Goal: Task Accomplishment & Management: Use online tool/utility

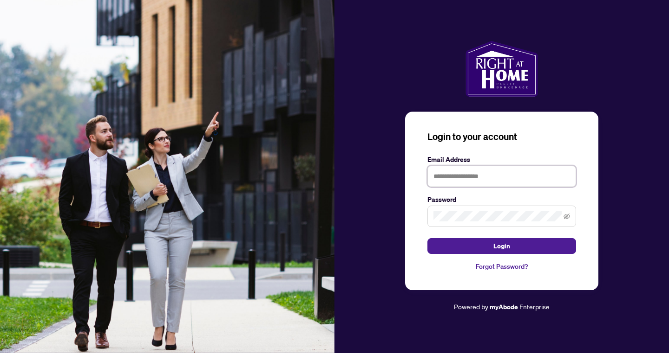
type input "**********"
click at [502, 245] on button "Login" at bounding box center [501, 246] width 149 height 16
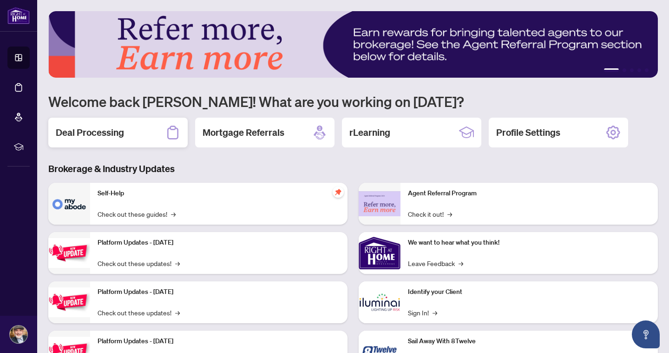
click at [119, 130] on h2 "Deal Processing" at bounding box center [90, 132] width 68 height 13
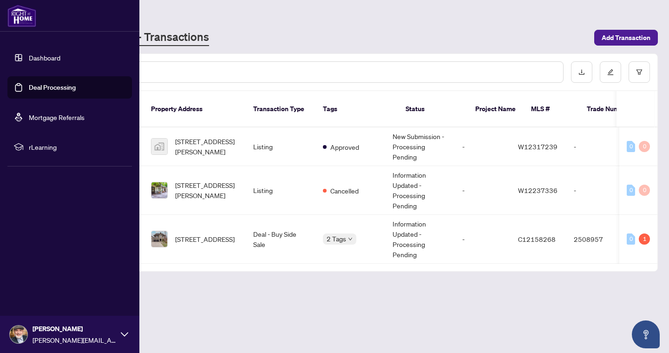
click at [48, 58] on link "Dashboard" at bounding box center [45, 57] width 32 height 8
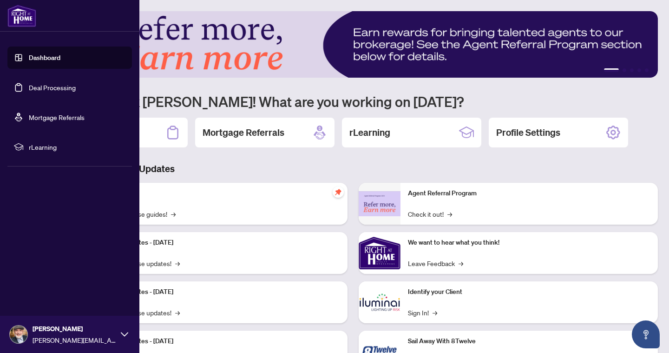
click at [37, 59] on link "Dashboard" at bounding box center [45, 57] width 32 height 8
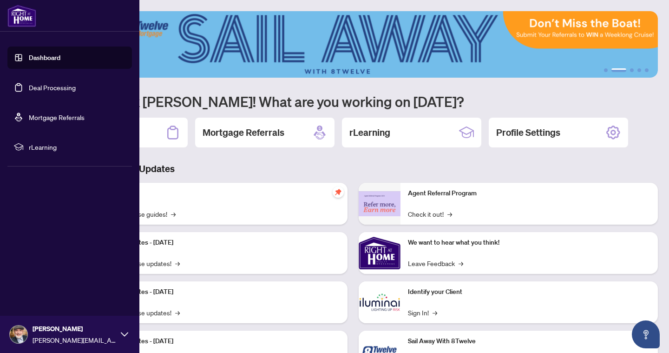
click at [43, 89] on link "Deal Processing" at bounding box center [52, 87] width 47 height 8
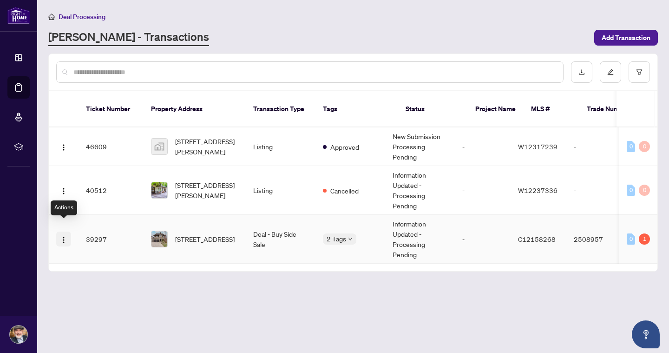
click at [61, 236] on img "button" at bounding box center [63, 239] width 7 height 7
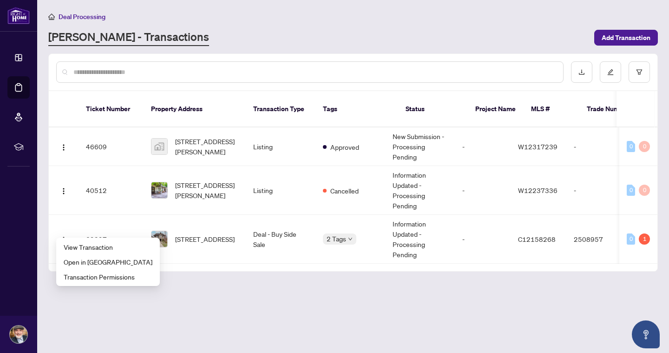
click at [66, 316] on main "Deal Processing [PERSON_NAME] - Transactions Add Transaction Ticket Number Prop…" at bounding box center [353, 176] width 632 height 353
click at [205, 301] on main "Deal Processing [PERSON_NAME] - Transactions Add Transaction Ticket Number Prop…" at bounding box center [353, 176] width 632 height 353
